Goal: Task Accomplishment & Management: Use online tool/utility

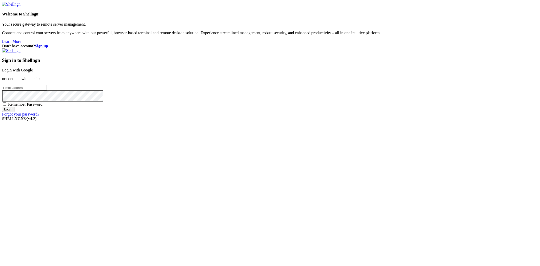
click at [33, 72] on link "Login with Google" at bounding box center [17, 70] width 31 height 4
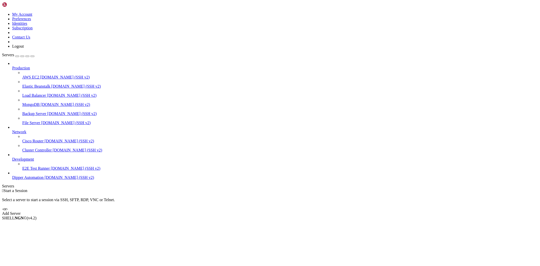
click at [36, 179] on span "Dipper Automation" at bounding box center [27, 177] width 31 height 4
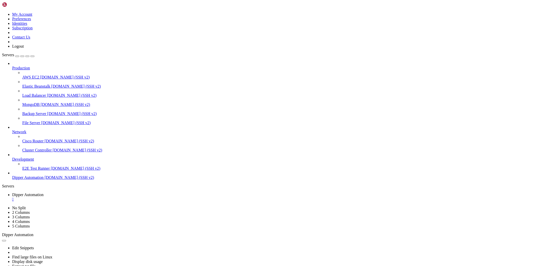
drag, startPoint x: 82, startPoint y: 16, endPoint x: 233, endPoint y: 97, distance: 171.8
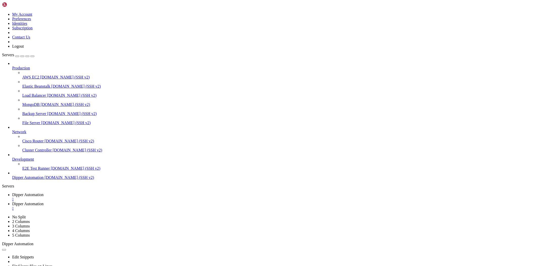
type input "/root/DipperHub/app/ssh/_components"
type textarea "}"
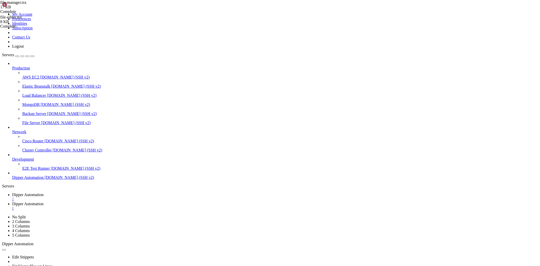
type textarea "}"
paste textarea
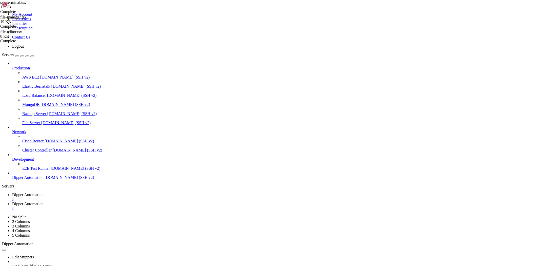
scroll to position [924, 0]
type input "/root/DipperHub/app/ssh"
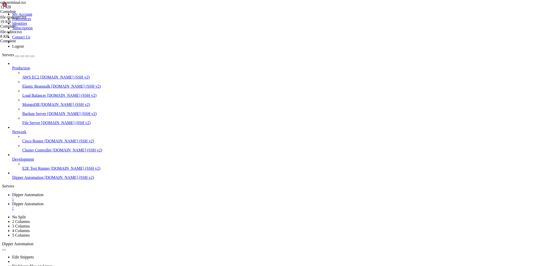
type textarea "}"
paste textarea
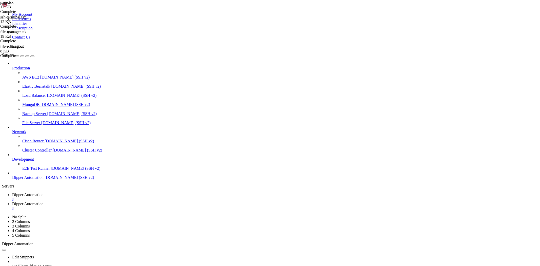
click at [86, 192] on link "Dipper Automation " at bounding box center [275, 196] width 526 height 9
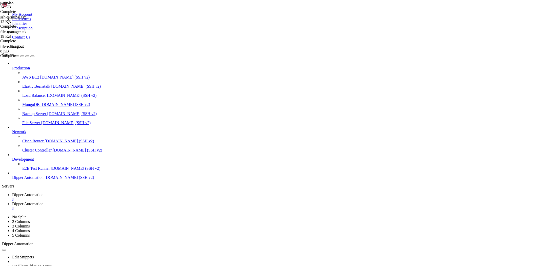
scroll to position [822, 0]
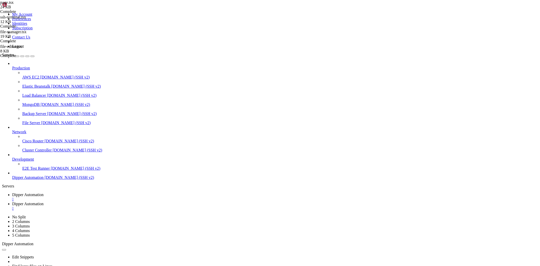
click at [44, 201] on span "Dipper Automation" at bounding box center [27, 203] width 31 height 4
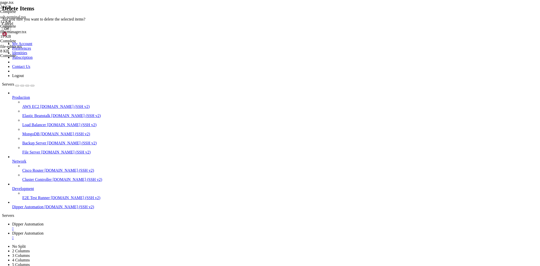
click at [11, 31] on button "OK" at bounding box center [6, 28] width 9 height 5
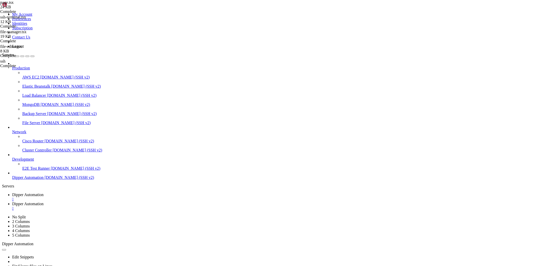
type input "/root/DipperHub/app/ssh/_components"
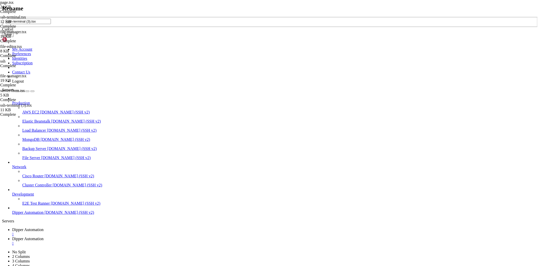
click at [119, 37] on div "Rename ssh-terminal (3).tsx Cancel Save" at bounding box center [270, 21] width 536 height 32
click at [313, 12] on header "Rename" at bounding box center [270, 8] width 536 height 7
click at [2, 17] on icon at bounding box center [2, 17] width 0 height 0
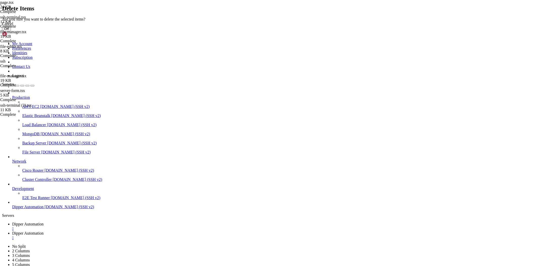
click at [11, 31] on button "OK" at bounding box center [6, 28] width 9 height 5
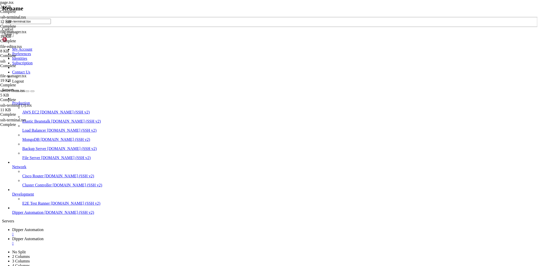
type input "ssh-terminal.tsx"
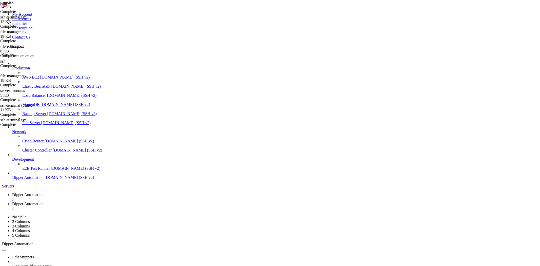
drag, startPoint x: 107, startPoint y: 18, endPoint x: 361, endPoint y: 32, distance: 255.0
type input "/root/DipperHub/backend"
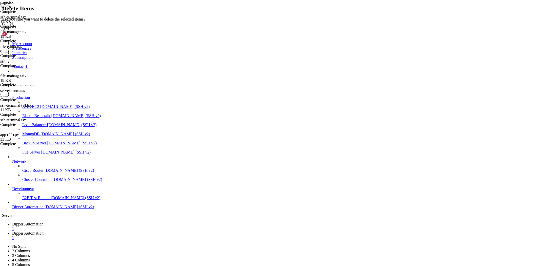
click at [11, 31] on button "OK" at bounding box center [6, 28] width 9 height 5
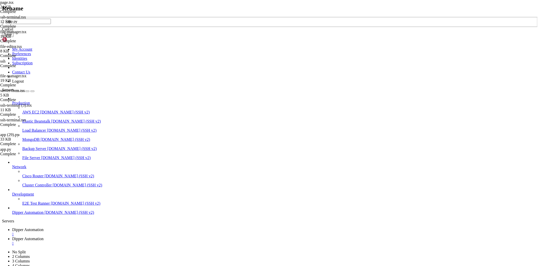
type input "app.py"
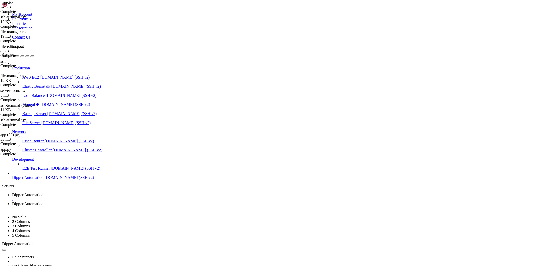
type textarea "port = int(os.environ.get('BACKEND_PORT', 9331))"
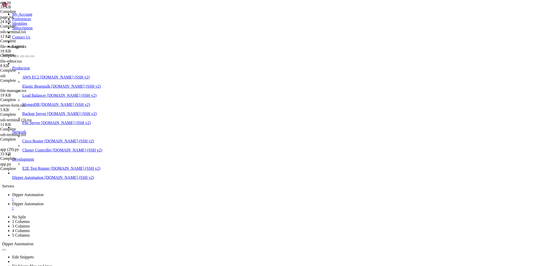
click at [44, 192] on span "Dipper Automation" at bounding box center [27, 194] width 31 height 4
drag, startPoint x: 336, startPoint y: 458, endPoint x: 347, endPoint y: 459, distance: 11.2
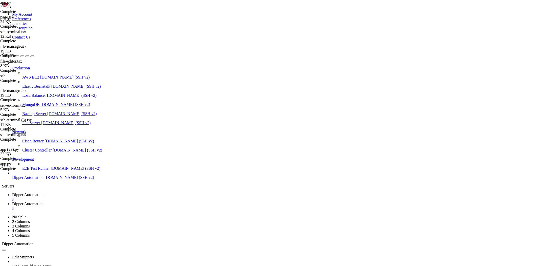
click at [127, 246] on div "Edit Snippets Find large files on Linux Display disk usage Extract tar file Vie…" at bounding box center [270, 268] width 536 height 45
click at [128, 201] on link "Dipper Automation " at bounding box center [275, 205] width 526 height 9
drag, startPoint x: 107, startPoint y: 17, endPoint x: 298, endPoint y: 23, distance: 191.2
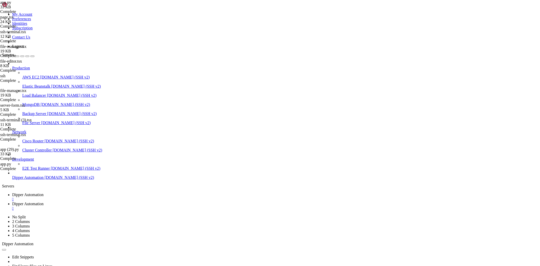
type input "/root/DipperHub/app/ssh/_components"
drag, startPoint x: 477, startPoint y: 62, endPoint x: 477, endPoint y: 69, distance: 7.1
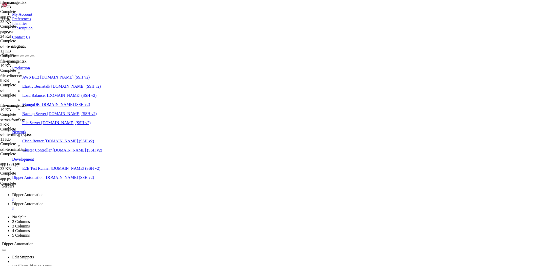
type textarea "}"
click at [80, 192] on link "Dipper Automation " at bounding box center [275, 196] width 526 height 9
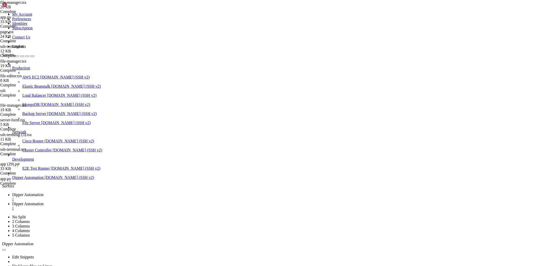
scroll to position [3481, 0]
drag, startPoint x: 149, startPoint y: 407, endPoint x: 138, endPoint y: 406, distance: 10.5
click at [124, 201] on link "Dipper Automation " at bounding box center [275, 205] width 526 height 9
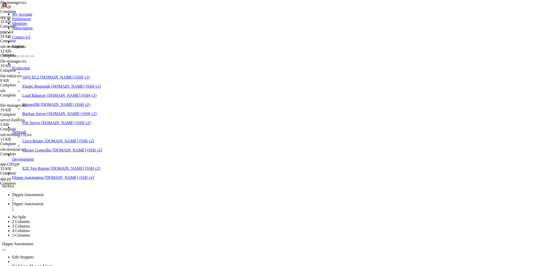
drag, startPoint x: 106, startPoint y: 17, endPoint x: 342, endPoint y: 11, distance: 236.2
type input "/root/DipperHub/backend"
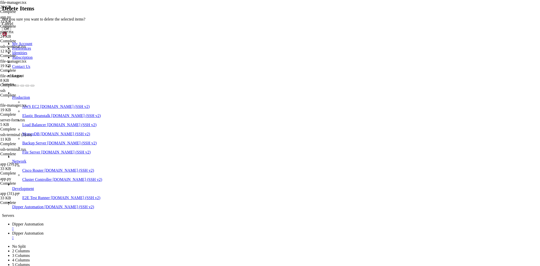
click at [11, 31] on button "OK" at bounding box center [6, 28] width 9 height 5
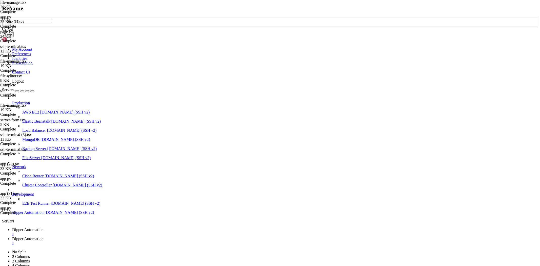
drag, startPoint x: 311, startPoint y: 154, endPoint x: 224, endPoint y: 128, distance: 91.3
click at [224, 37] on div "Rename app (31).py Cancel Save" at bounding box center [270, 21] width 536 height 32
click at [51, 24] on input "app (31).py" at bounding box center [28, 21] width 45 height 5
type input "app.py"
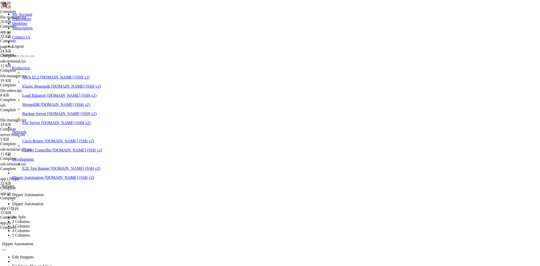
type textarea "port = int(os.environ.get('BACKEND_PORT', 9331))"
click at [85, 192] on link "Dipper Automation " at bounding box center [275, 196] width 526 height 9
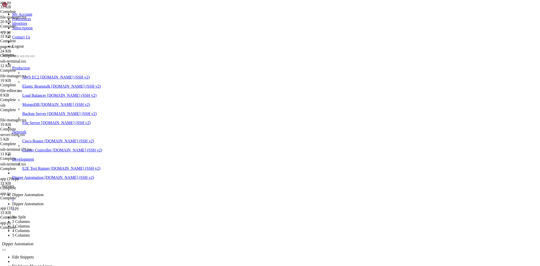
drag, startPoint x: 56, startPoint y: 513, endPoint x: 44, endPoint y: 511, distance: 11.7
click at [130, 201] on link "Dipper Automation " at bounding box center [275, 205] width 526 height 9
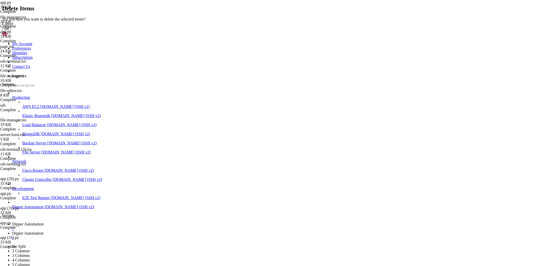
click at [11, 31] on button "OK" at bounding box center [6, 28] width 9 height 5
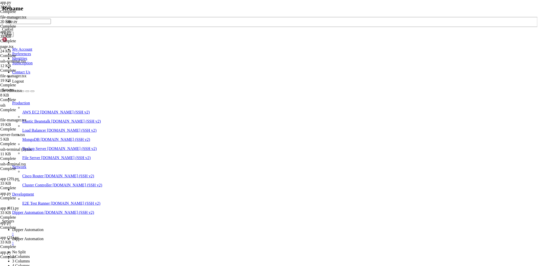
type input "app.py"
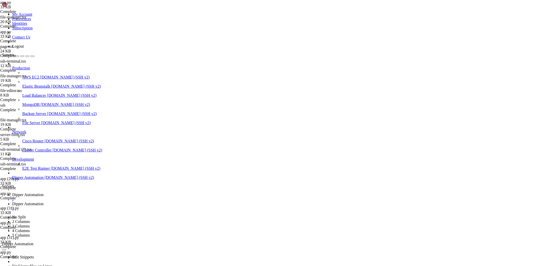
type textarea "port = int(os.environ.get('BACKEND_PORT', 9331))"
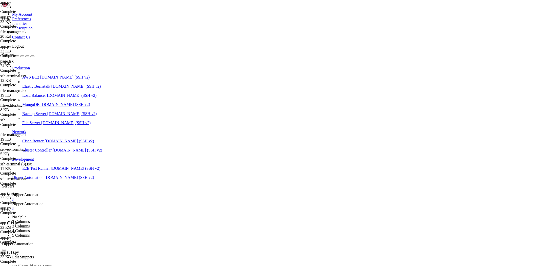
click at [44, 192] on span "Dipper Automation" at bounding box center [27, 194] width 31 height 4
click at [44, 201] on span "Dipper Automation" at bounding box center [27, 203] width 31 height 4
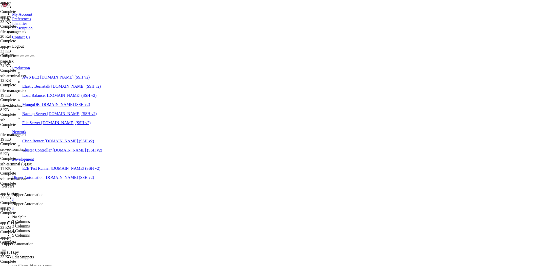
type textarea "del sftp_connections[server_id]"
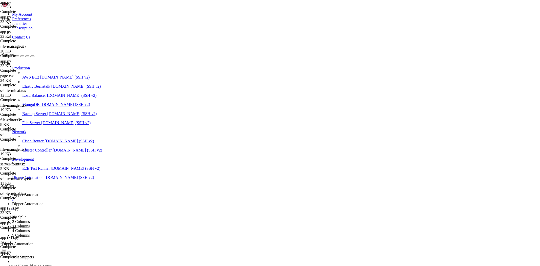
click at [95, 192] on link "Dipper Automation " at bounding box center [275, 196] width 526 height 9
click at [128, 246] on div "Edit Snippets Find large files on Linux Display disk usage Extract tar file Vie…" at bounding box center [270, 268] width 536 height 45
click at [123, 201] on link "Dipper Automation " at bounding box center [275, 205] width 526 height 9
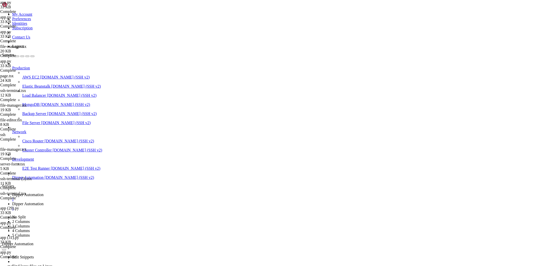
drag, startPoint x: 88, startPoint y: 18, endPoint x: 323, endPoint y: 11, distance: 235.3
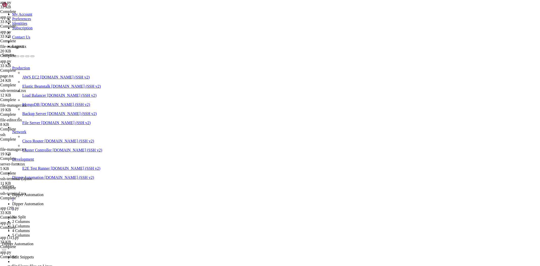
type input "/root/DipperHub/app/ssh/_components"
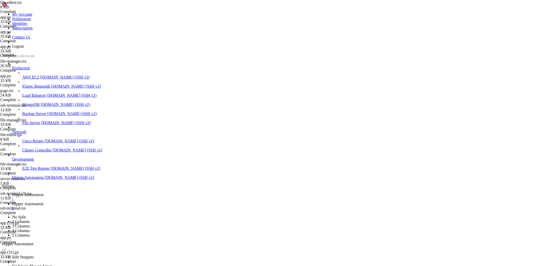
type textarea "}"
click at [44, 192] on span "Dipper Automation" at bounding box center [27, 194] width 31 height 4
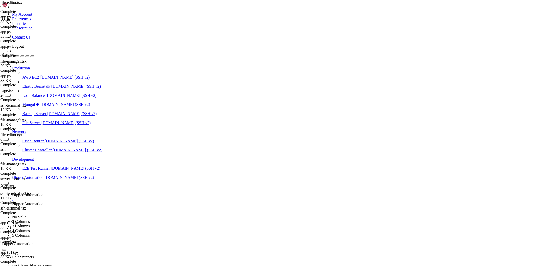
click at [44, 192] on span "Dipper Automation" at bounding box center [27, 194] width 31 height 4
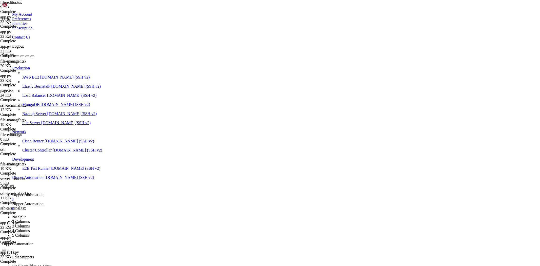
scroll to position [6343, 0]
